Goal: Information Seeking & Learning: Learn about a topic

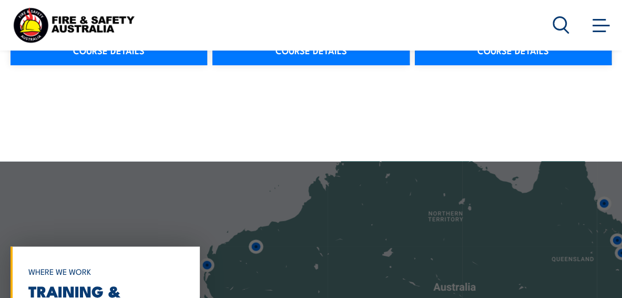
scroll to position [1368, 0]
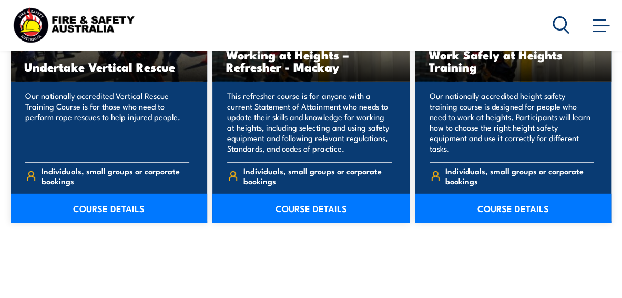
click at [504, 206] on link "COURSE DETAILS" at bounding box center [513, 208] width 197 height 29
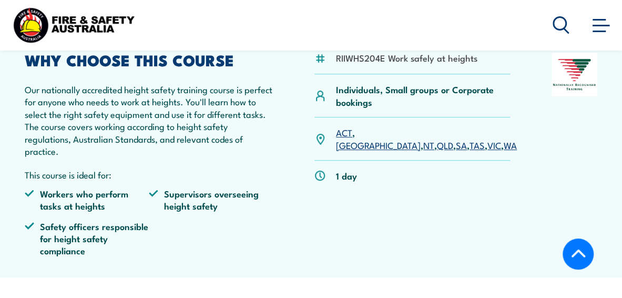
scroll to position [263, 0]
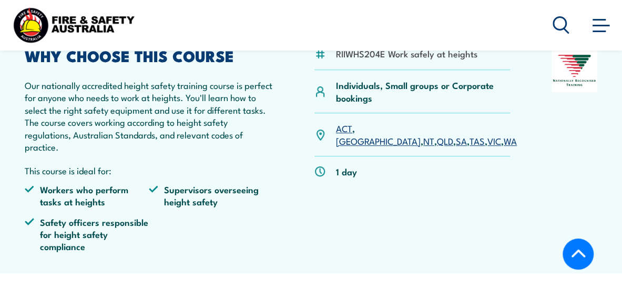
click at [488, 134] on link "VIC" at bounding box center [495, 140] width 14 height 13
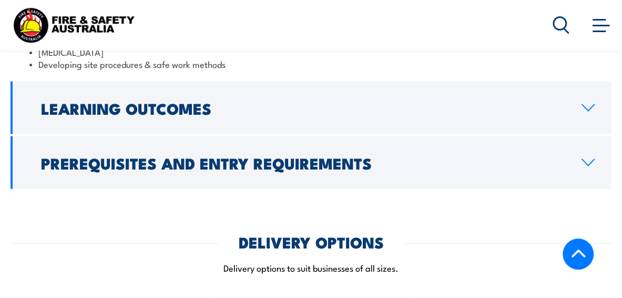
scroll to position [931, 0]
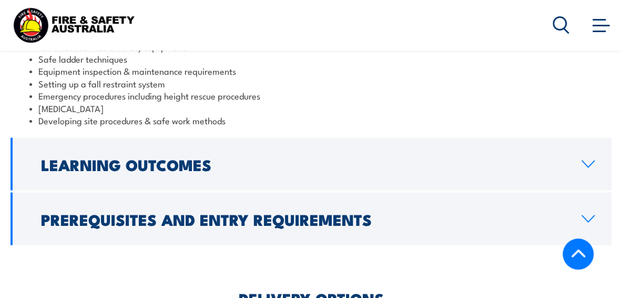
click at [308, 212] on h2 "Prerequisites and Entry Requirements" at bounding box center [303, 219] width 524 height 14
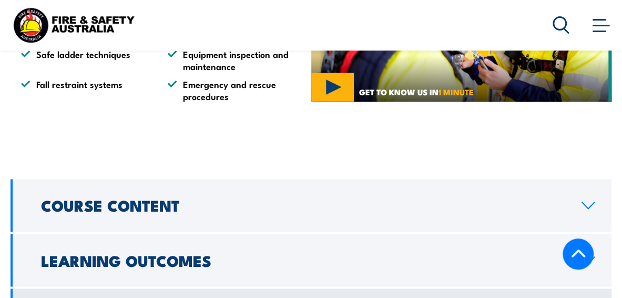
scroll to position [690, 0]
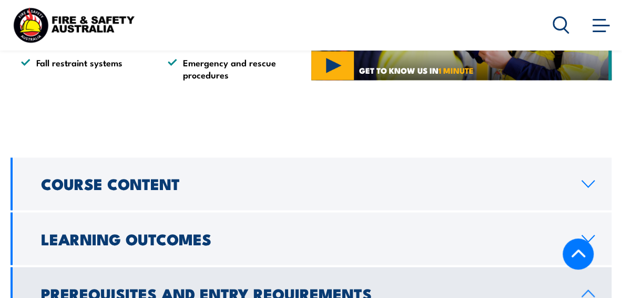
click at [242, 174] on link "Course Content" at bounding box center [311, 183] width 601 height 53
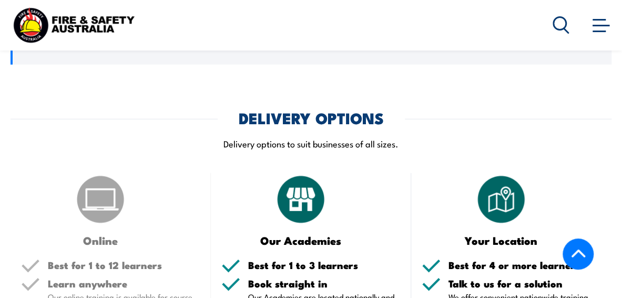
scroll to position [1006, 0]
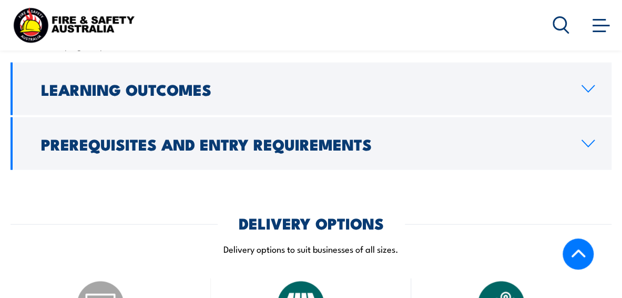
click at [262, 150] on h2 "Prerequisites and Entry Requirements" at bounding box center [303, 144] width 524 height 14
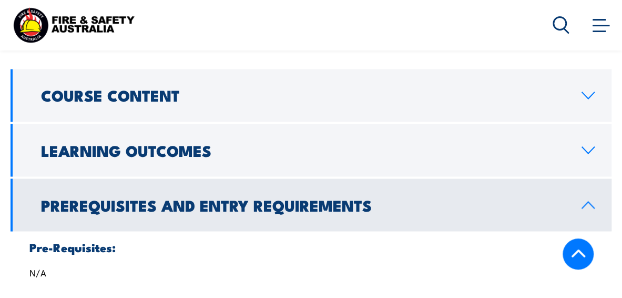
scroll to position [757, 0]
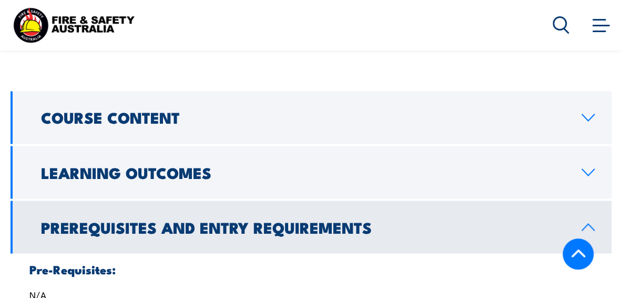
click at [248, 125] on link "Course Content" at bounding box center [311, 117] width 601 height 53
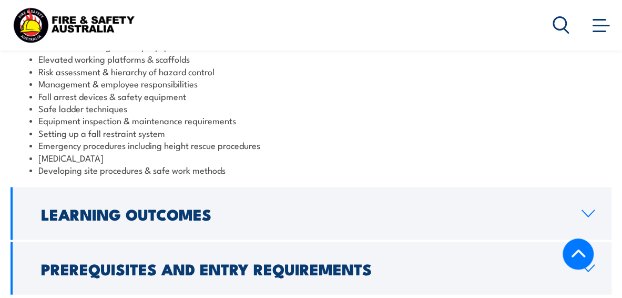
scroll to position [915, 0]
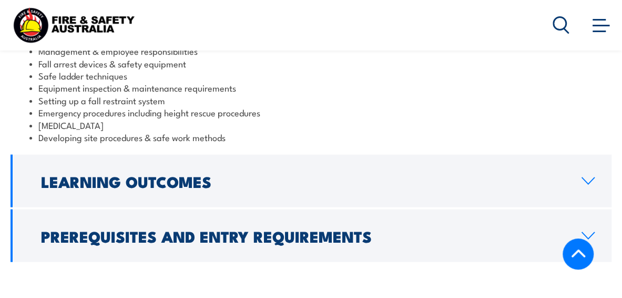
click at [233, 174] on h2 "Learning Outcomes" at bounding box center [303, 181] width 524 height 14
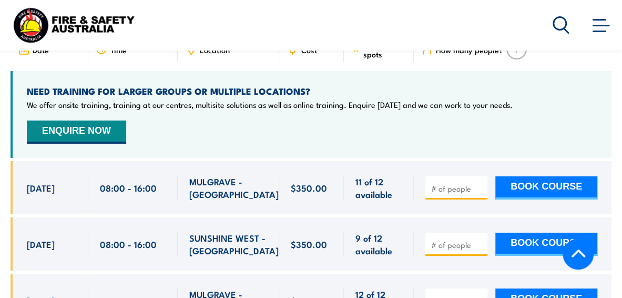
scroll to position [1588, 0]
